Goal: Check status

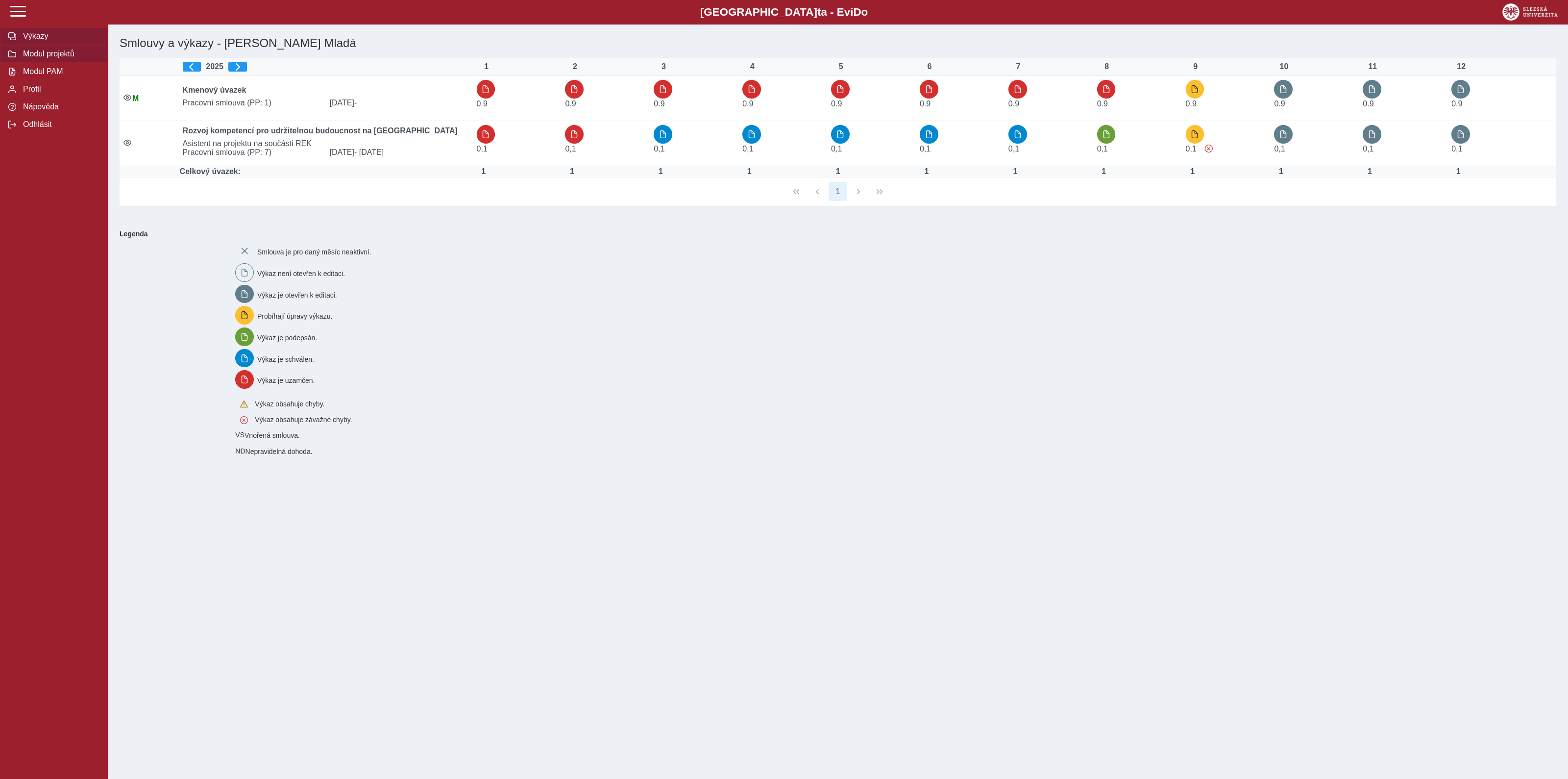
click at [44, 54] on span "Modul projektů" at bounding box center [60, 54] width 79 height 9
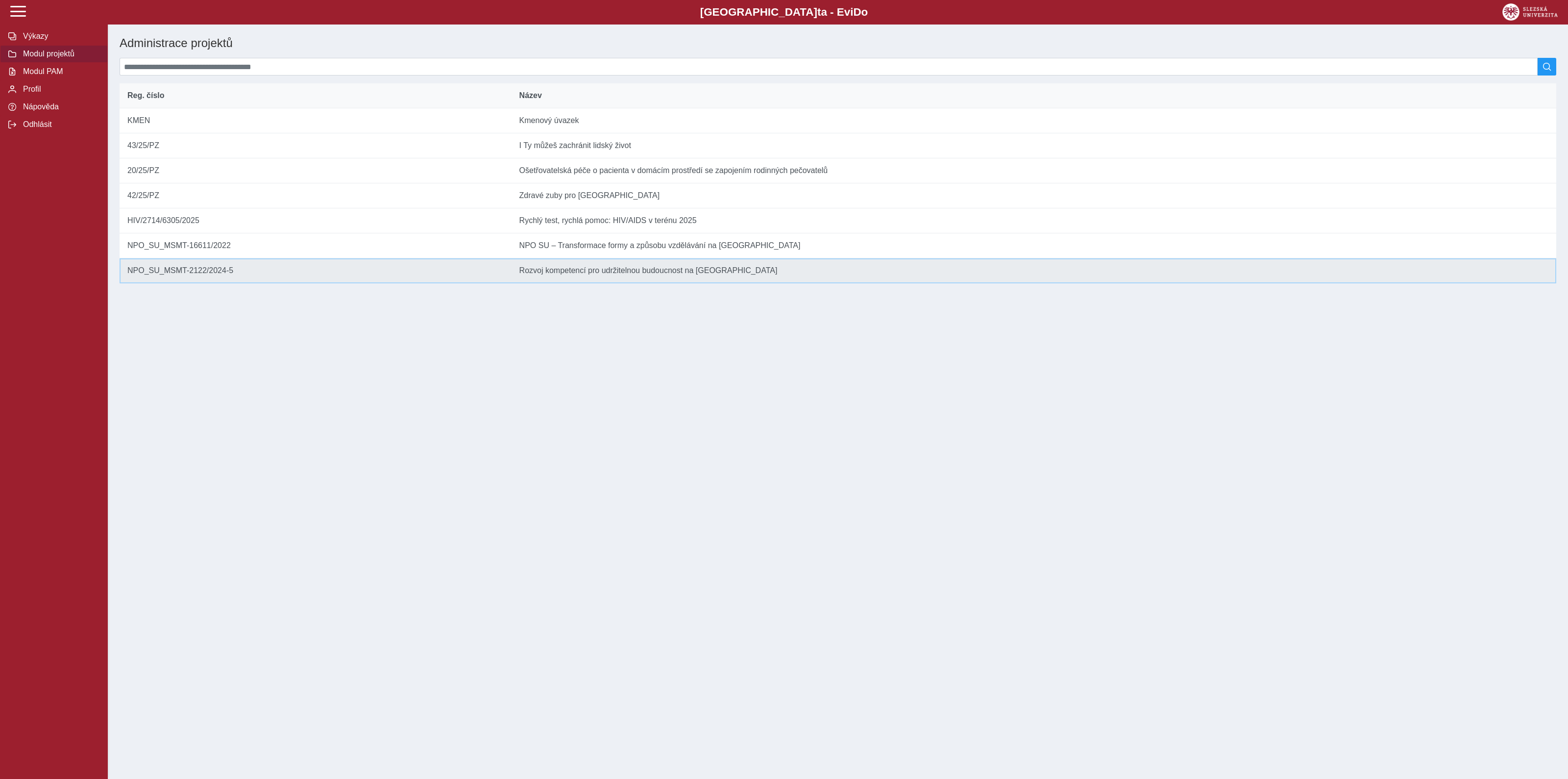
click at [586, 283] on td "Název Rozvoj kompetencí pro udržitelnou budoucnost na [GEOGRAPHIC_DATA] v [GEOG…" at bounding box center [1034, 270] width 1045 height 25
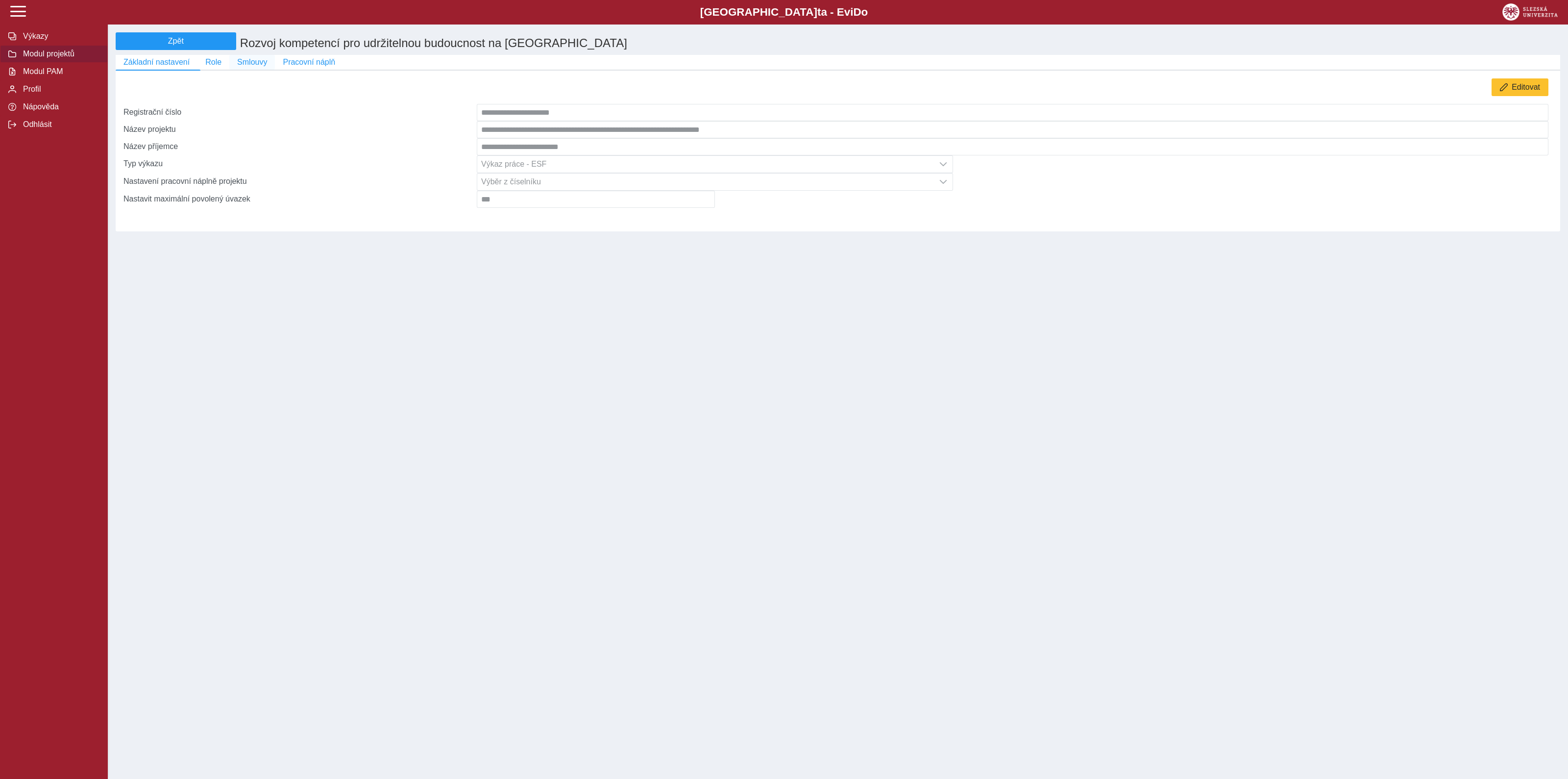
click at [255, 65] on span "Smlouvy" at bounding box center [252, 62] width 30 height 9
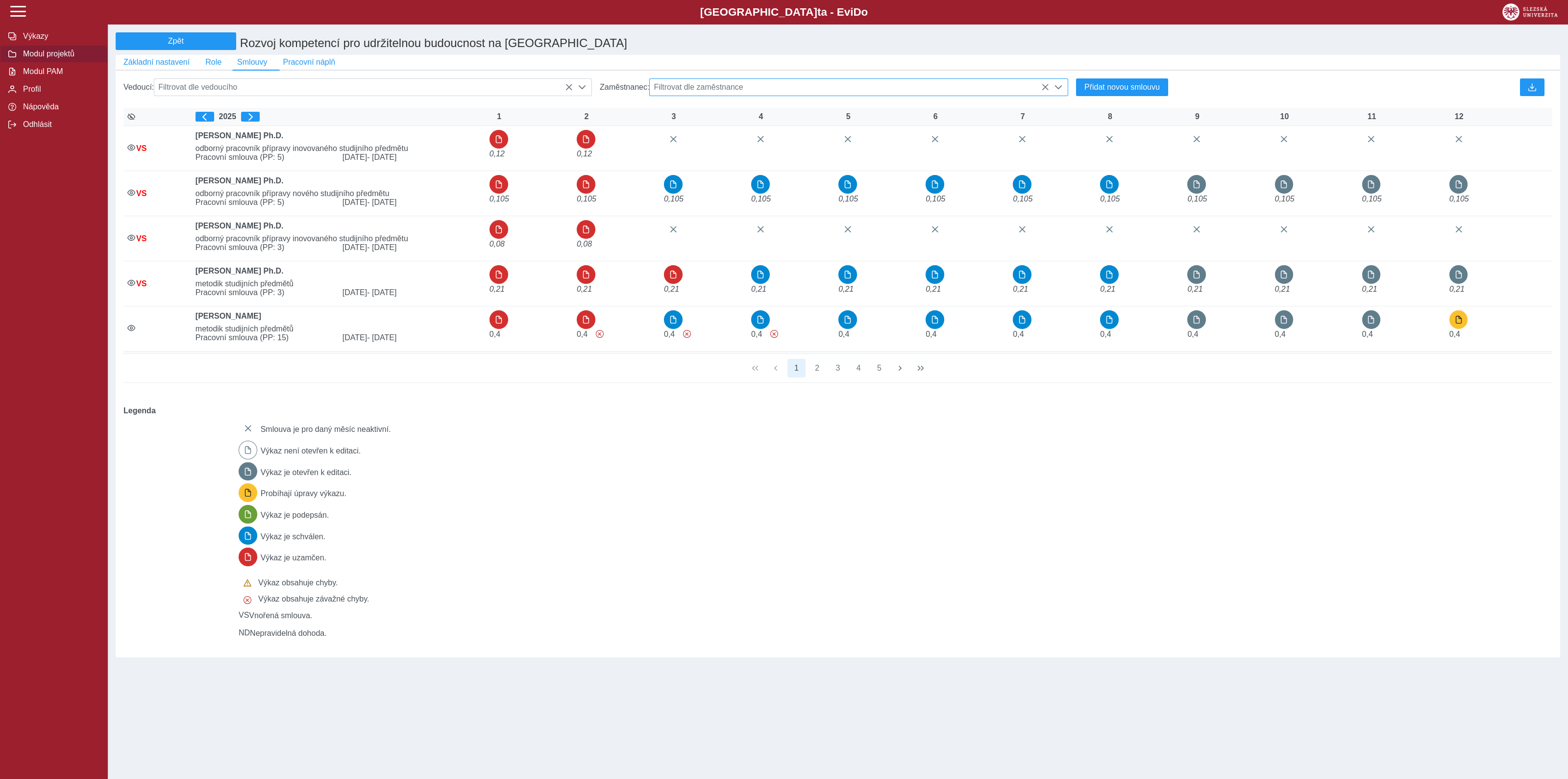
click at [738, 88] on span "Filtrovat dle zaměstnance" at bounding box center [849, 87] width 399 height 16
type input "*********"
click at [705, 143] on li "[PERSON_NAME]" at bounding box center [858, 135] width 418 height 16
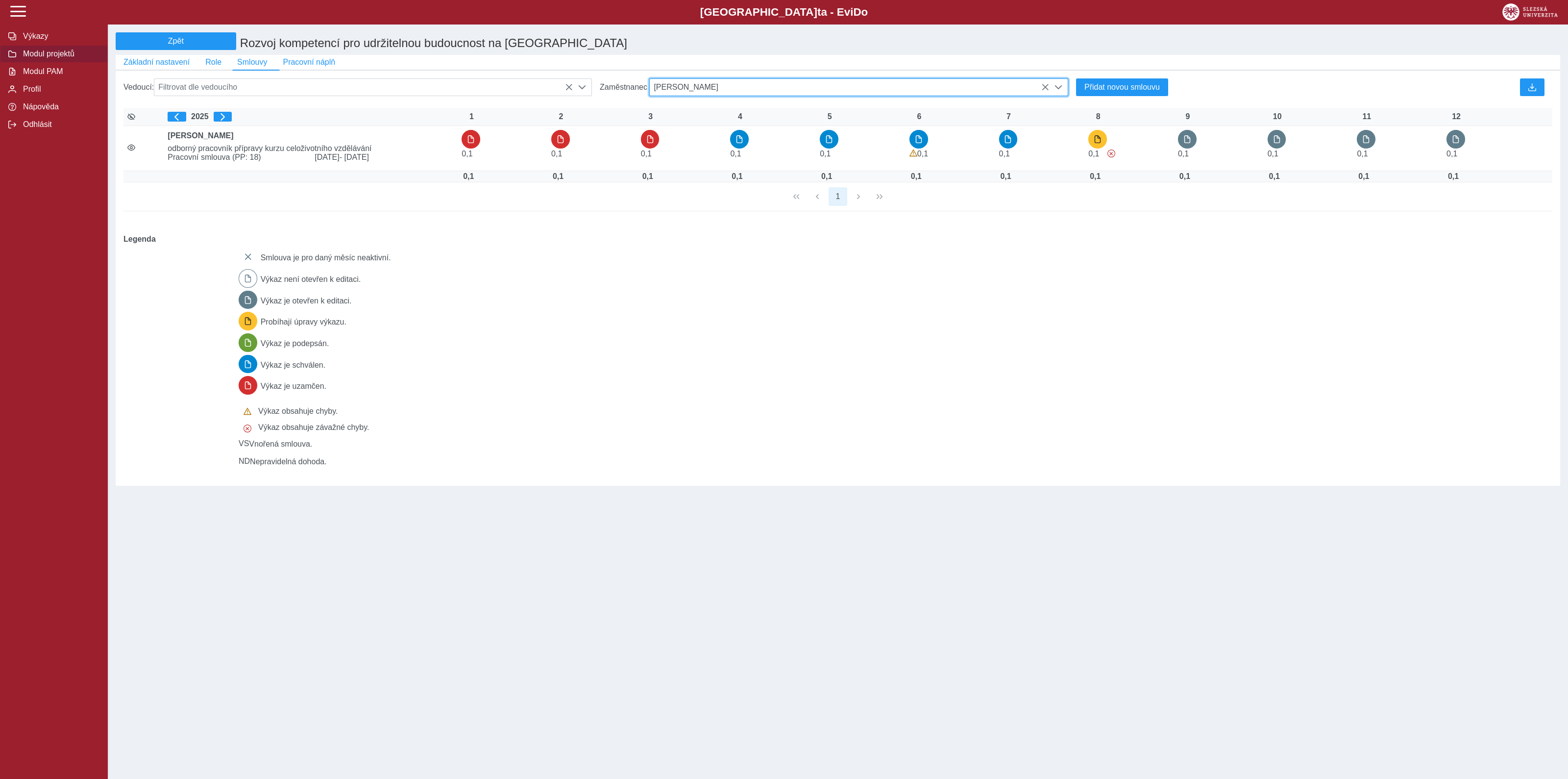
click at [765, 84] on span "[PERSON_NAME]" at bounding box center [849, 87] width 399 height 16
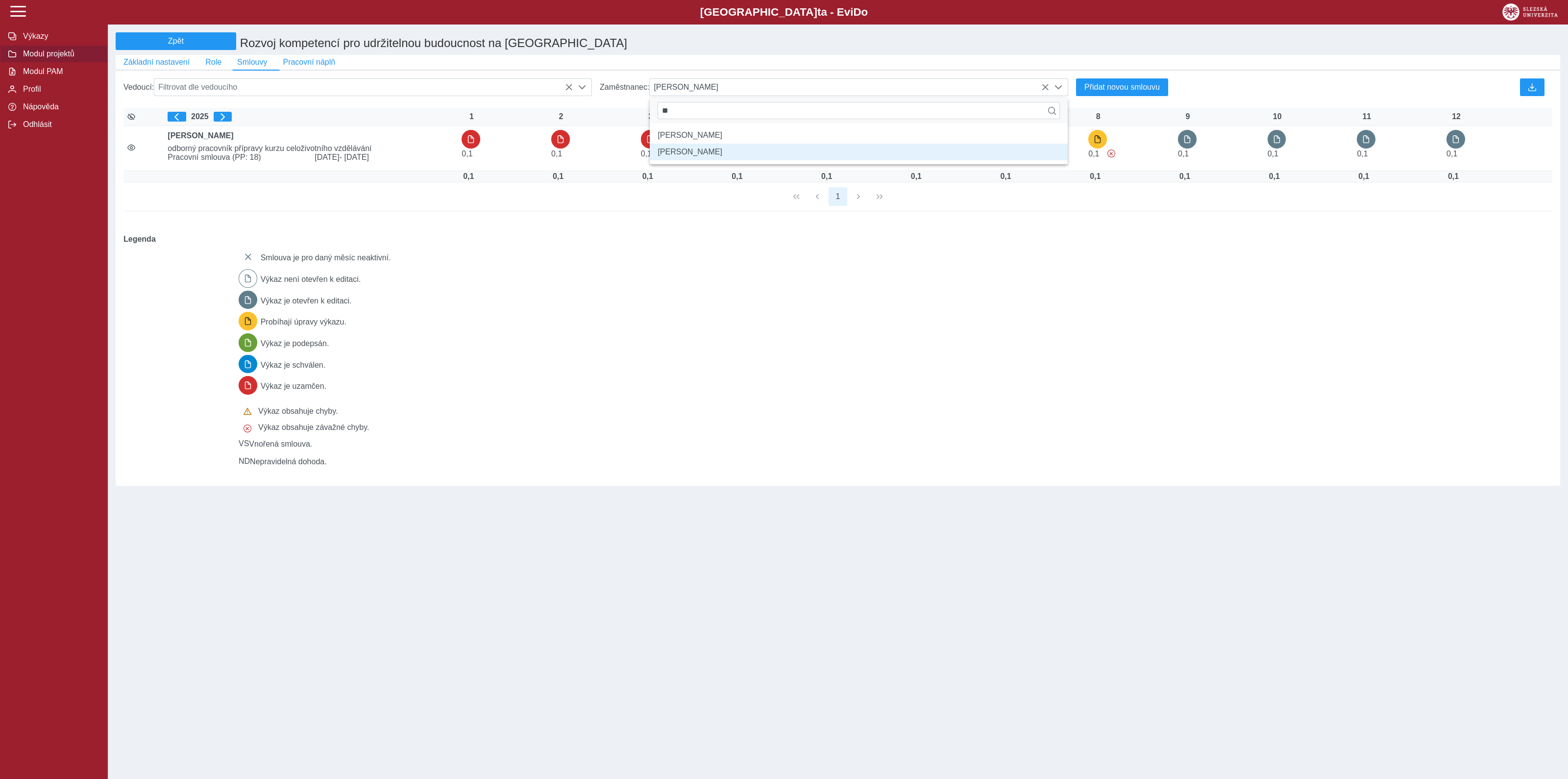
type input "*"
type input "********"
click at [724, 137] on li "Mgr. et [PERSON_NAME] Ph.D." at bounding box center [858, 135] width 418 height 16
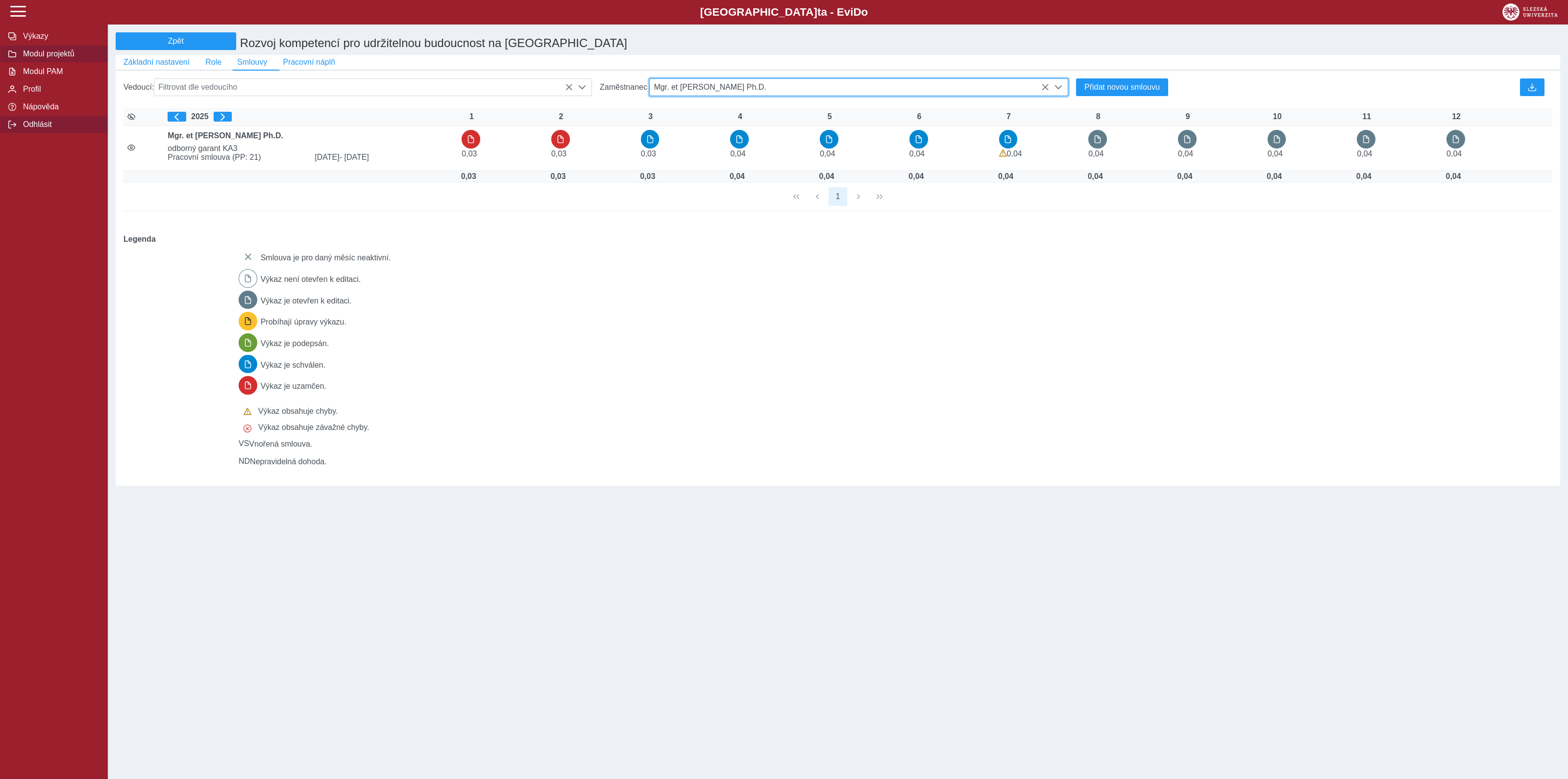
click at [34, 129] on span "Odhlásit" at bounding box center [60, 124] width 79 height 9
